Goal: Task Accomplishment & Management: Use online tool/utility

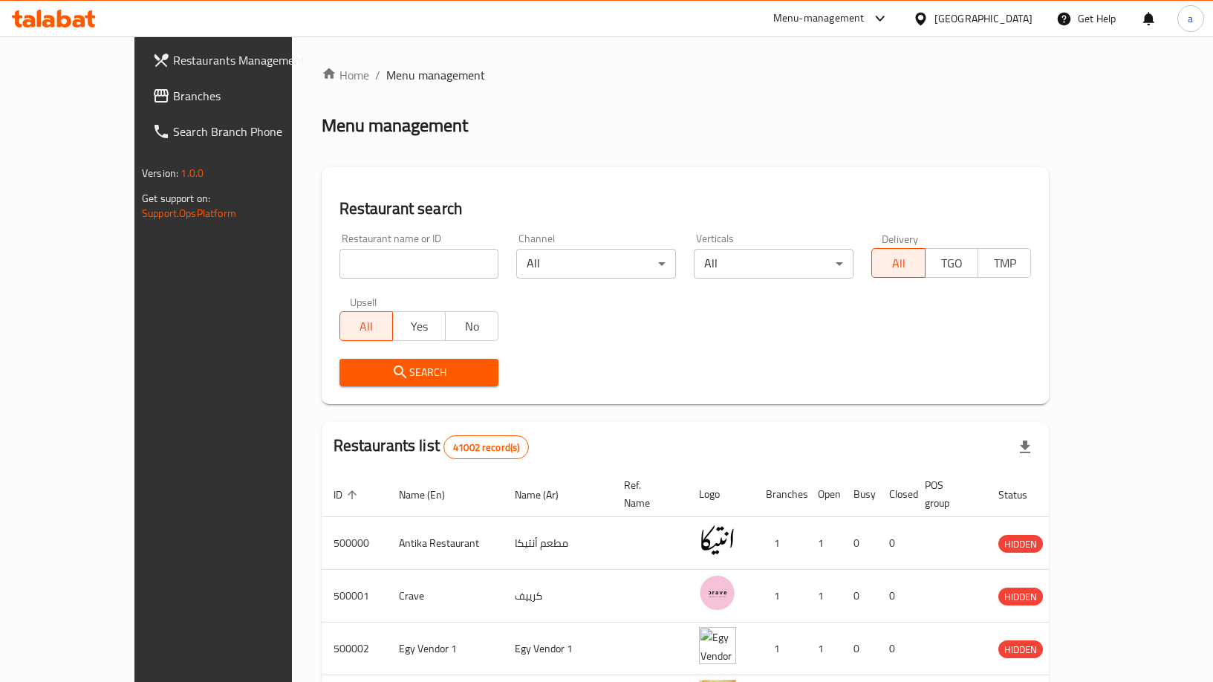
click at [173, 100] on span "Branches" at bounding box center [249, 96] width 152 height 18
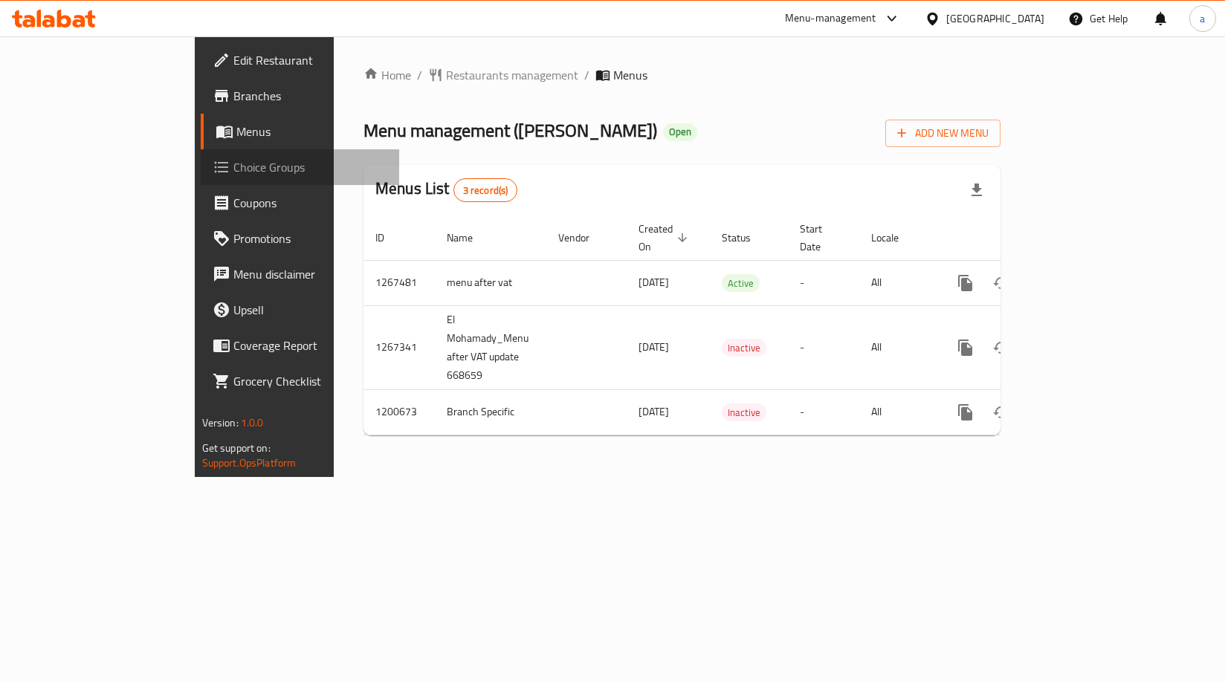
click at [201, 183] on link "Choice Groups" at bounding box center [300, 167] width 198 height 36
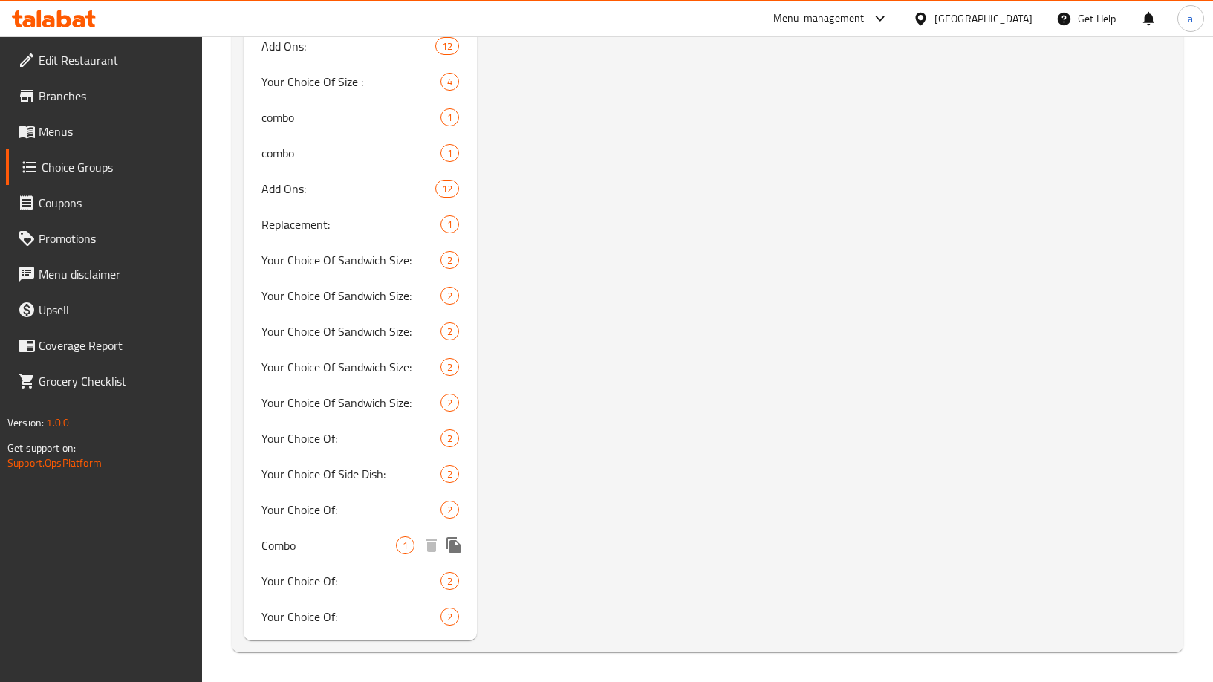
click at [301, 539] on span "Combo" at bounding box center [329, 545] width 134 height 18
type input "Combo"
type input "كومبو"
type input "0"
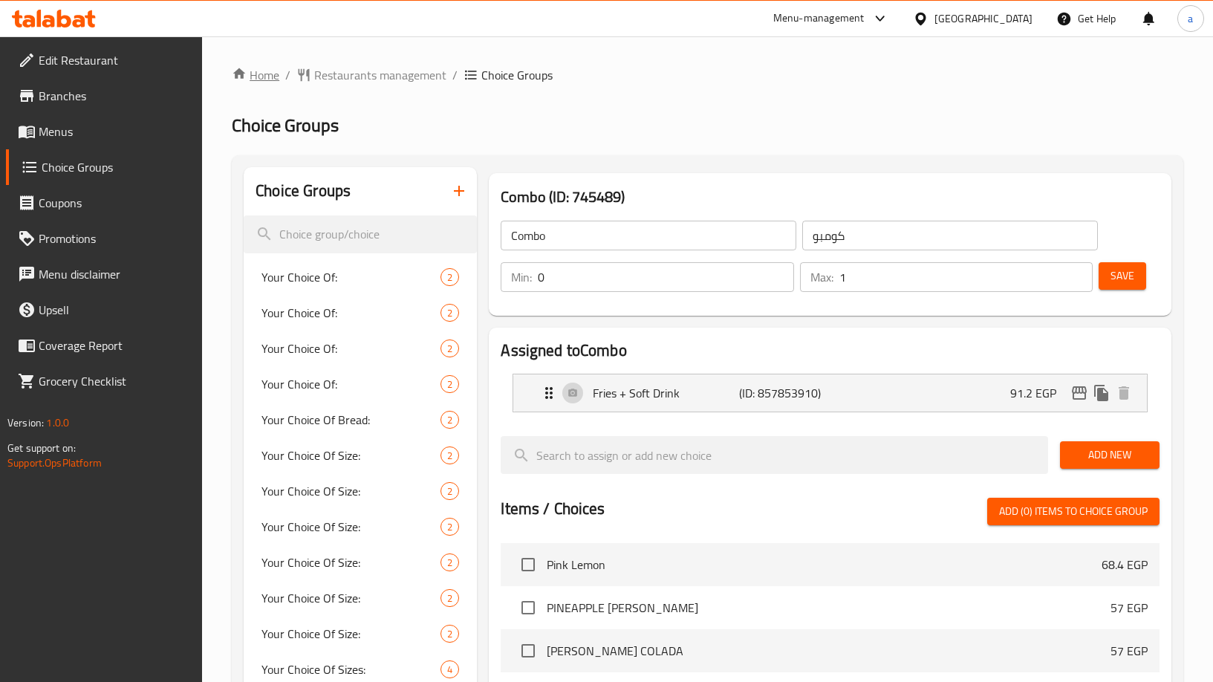
click at [253, 77] on link "Home" at bounding box center [256, 75] width 48 height 18
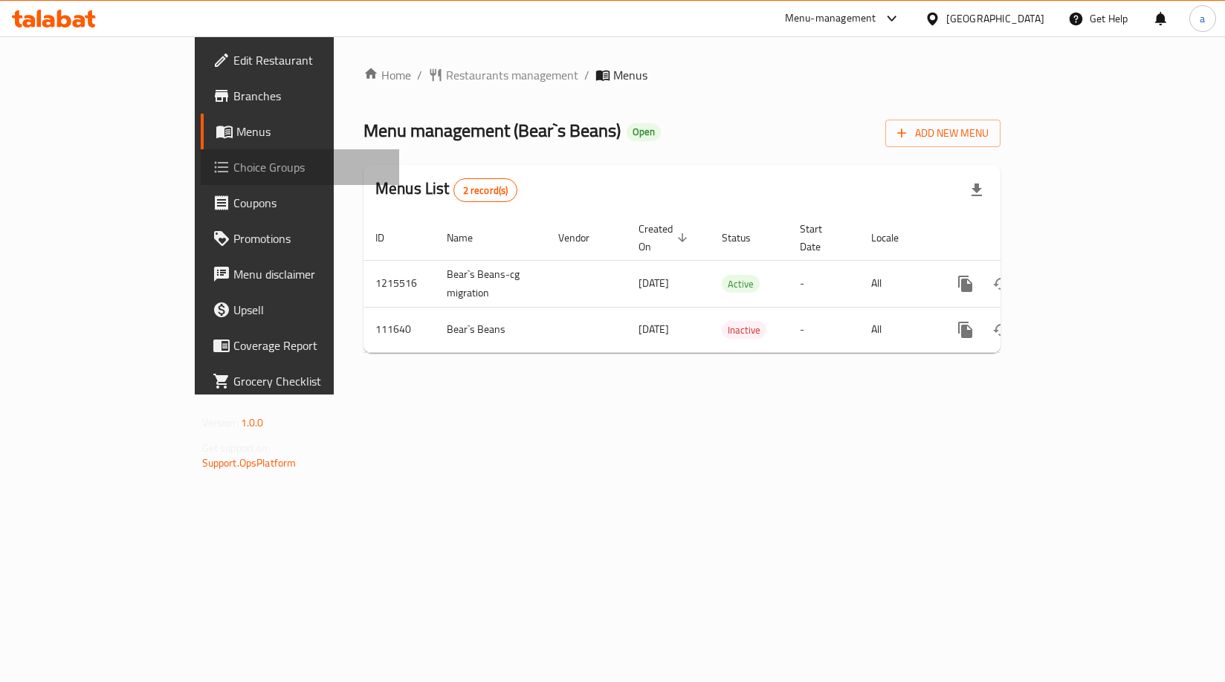
click at [233, 175] on span "Choice Groups" at bounding box center [310, 167] width 154 height 18
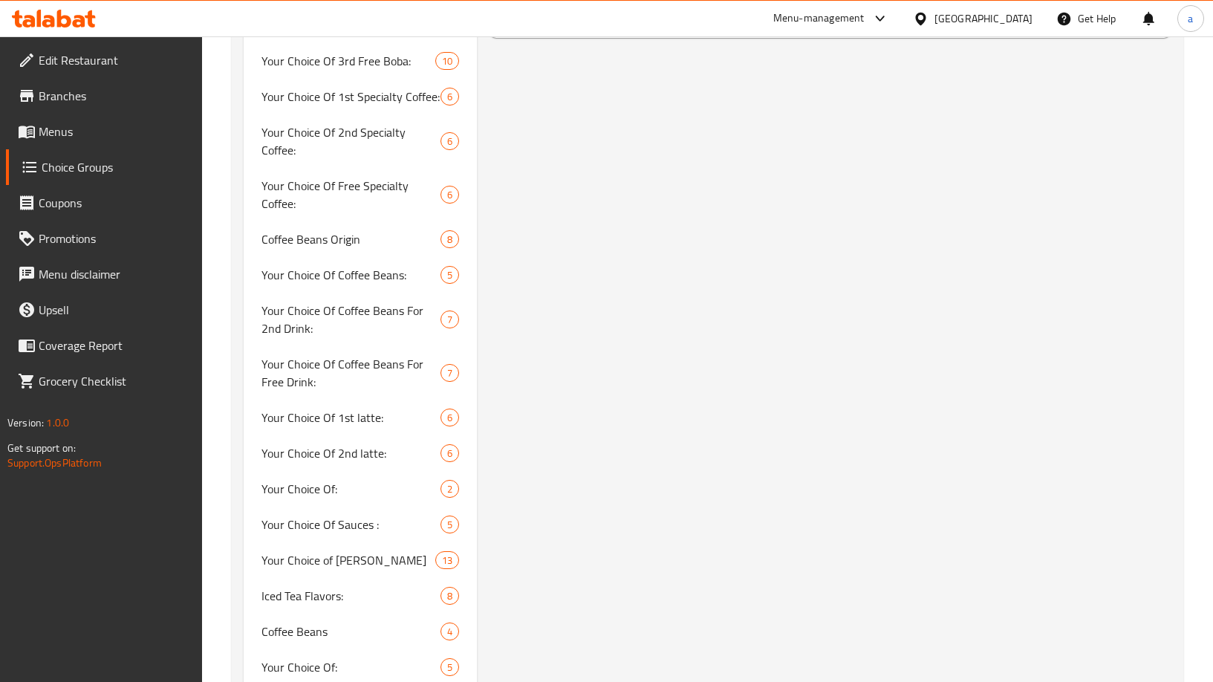
scroll to position [1729, 0]
